Goal: Information Seeking & Learning: Learn about a topic

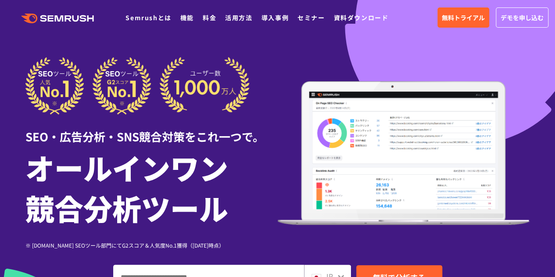
click at [221, 22] on ul "Semrushとは 機能 料金 活用方法 導入事例 セミナー 資料ダウンロード" at bounding box center [260, 17] width 271 height 11
click at [211, 21] on link "料金" at bounding box center [210, 17] width 14 height 9
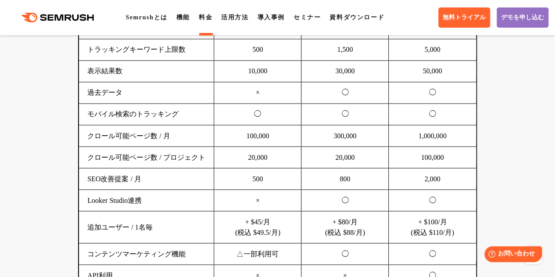
scroll to position [395, 0]
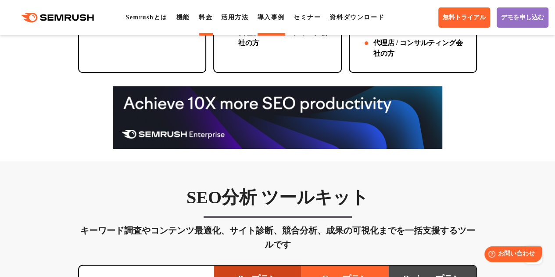
click at [274, 14] on link "導入事例" at bounding box center [270, 17] width 27 height 7
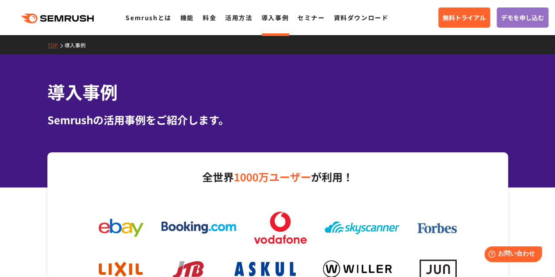
click at [230, 144] on div "導入事例 Semrushの活用事例をご紹介します。" at bounding box center [277, 120] width 555 height 133
click at [147, 21] on link "Semrushとは" at bounding box center [148, 17] width 46 height 9
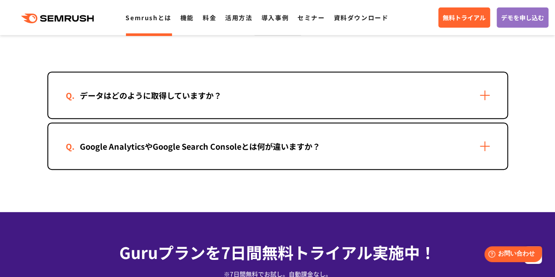
scroll to position [1797, 0]
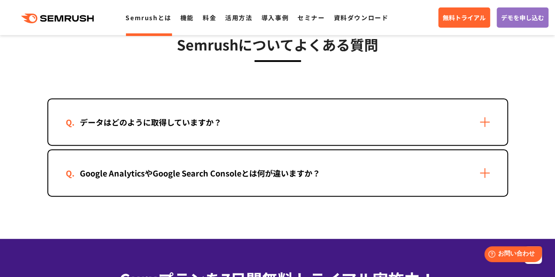
click at [333, 144] on div "データはどのように取得していますか？" at bounding box center [277, 122] width 459 height 46
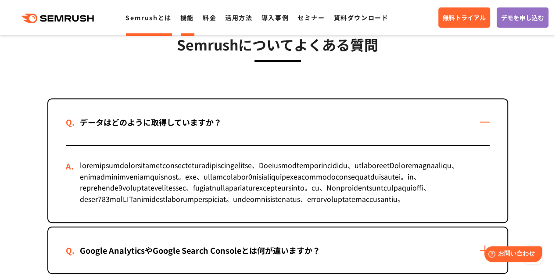
click at [181, 14] on link "機能" at bounding box center [187, 17] width 14 height 9
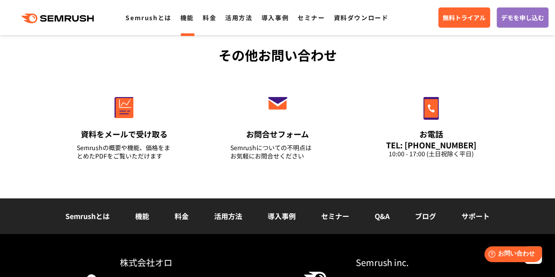
scroll to position [3069, 0]
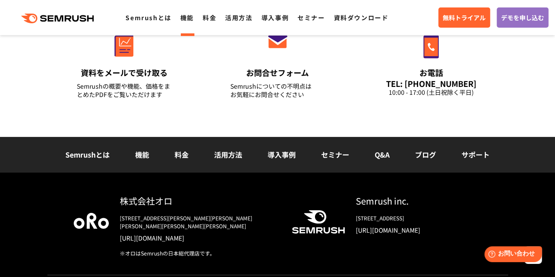
click at [138, 156] on link "機能" at bounding box center [142, 154] width 14 height 11
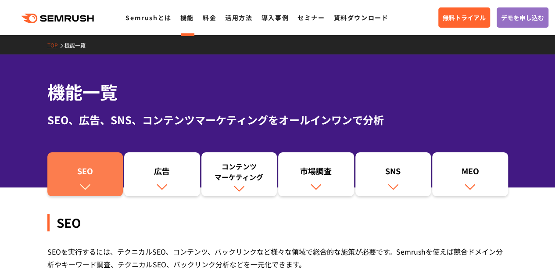
click at [65, 170] on div "SEO" at bounding box center [85, 172] width 67 height 15
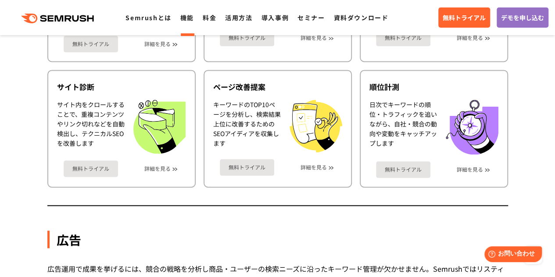
click at [82, 25] on div ".cls {fill: #FF642D;} .cls {fill: #FF642D;} Semrushとは 機能 料金 活用方法 導入事例 セミナー 資料ダウ…" at bounding box center [277, 17] width 555 height 26
click at [82, 20] on icon ".cls {fill: #FF642D;}" at bounding box center [58, 19] width 99 height 10
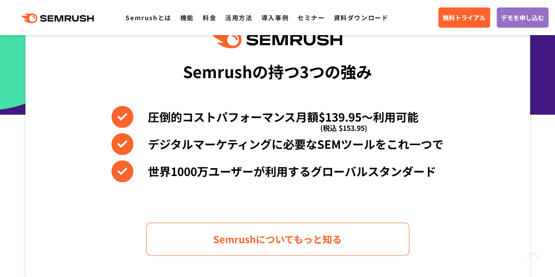
scroll to position [438, 0]
